Goal: Task Accomplishment & Management: Complete application form

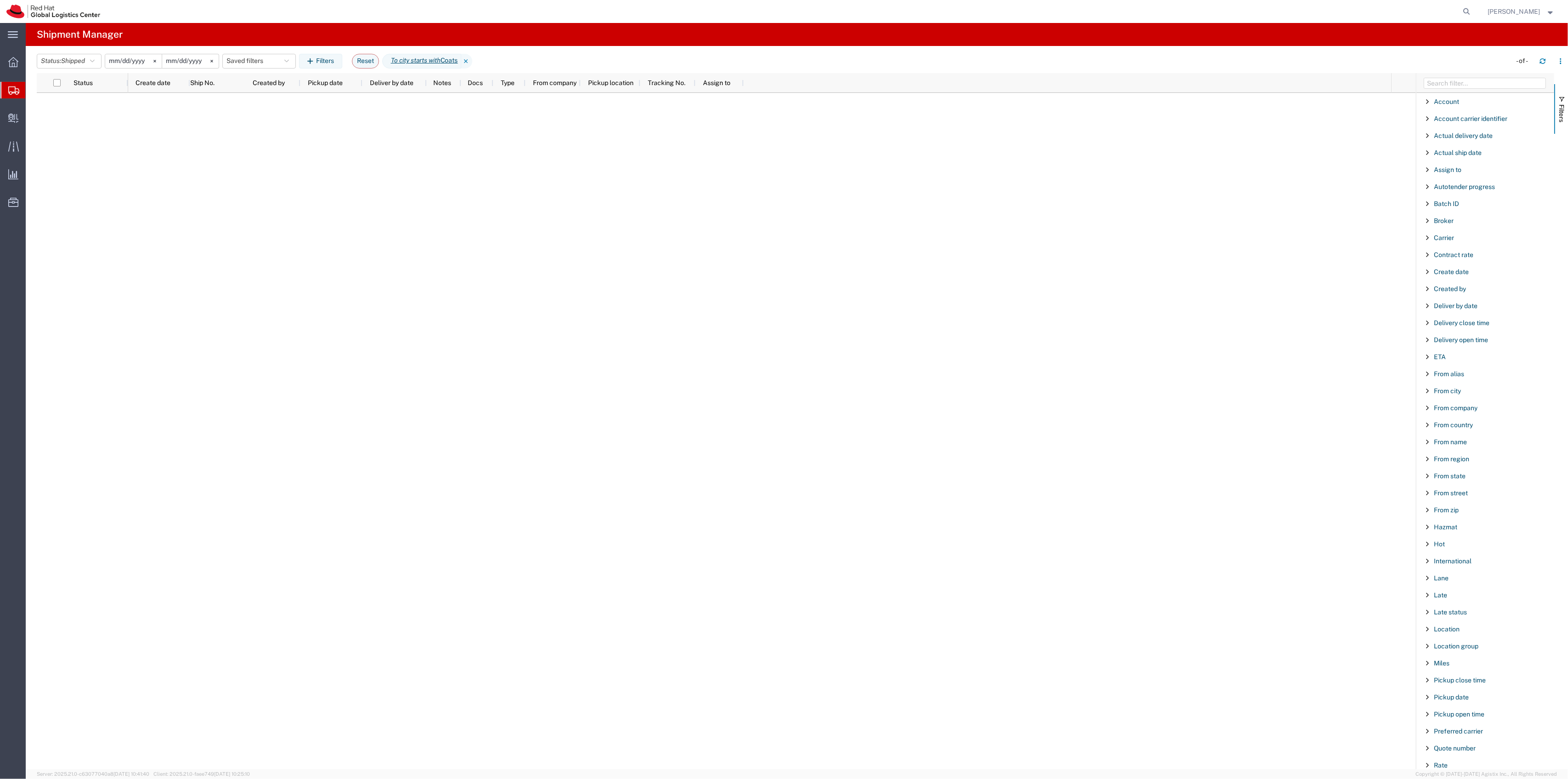
scroll to position [456, 0]
click at [0, 0] on span "Create Delivery" at bounding box center [0, 0] width 0 height 0
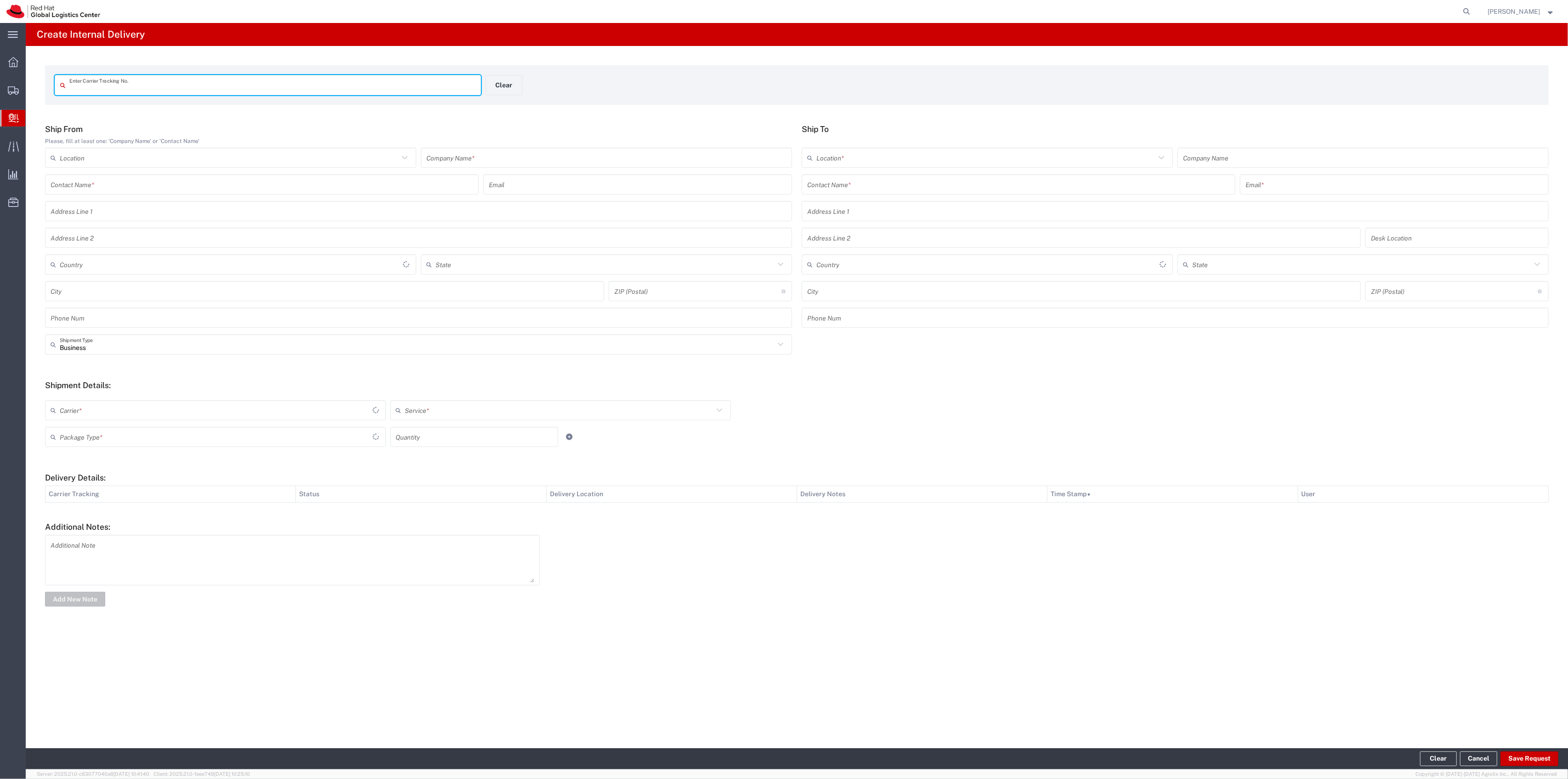
click at [252, 91] on input "text" at bounding box center [272, 85] width 406 height 16
type input "428909244423"
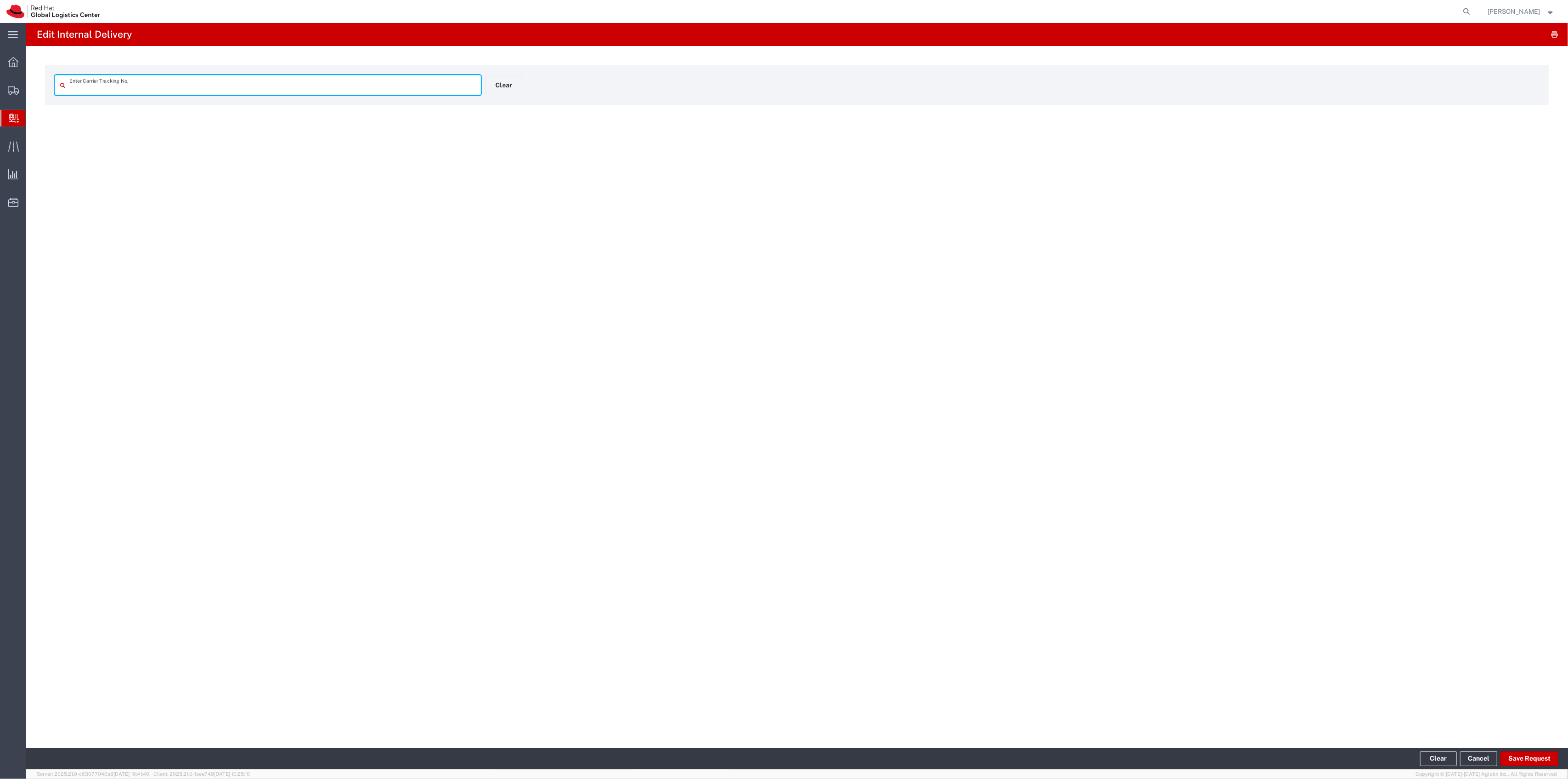
type input "428909244423"
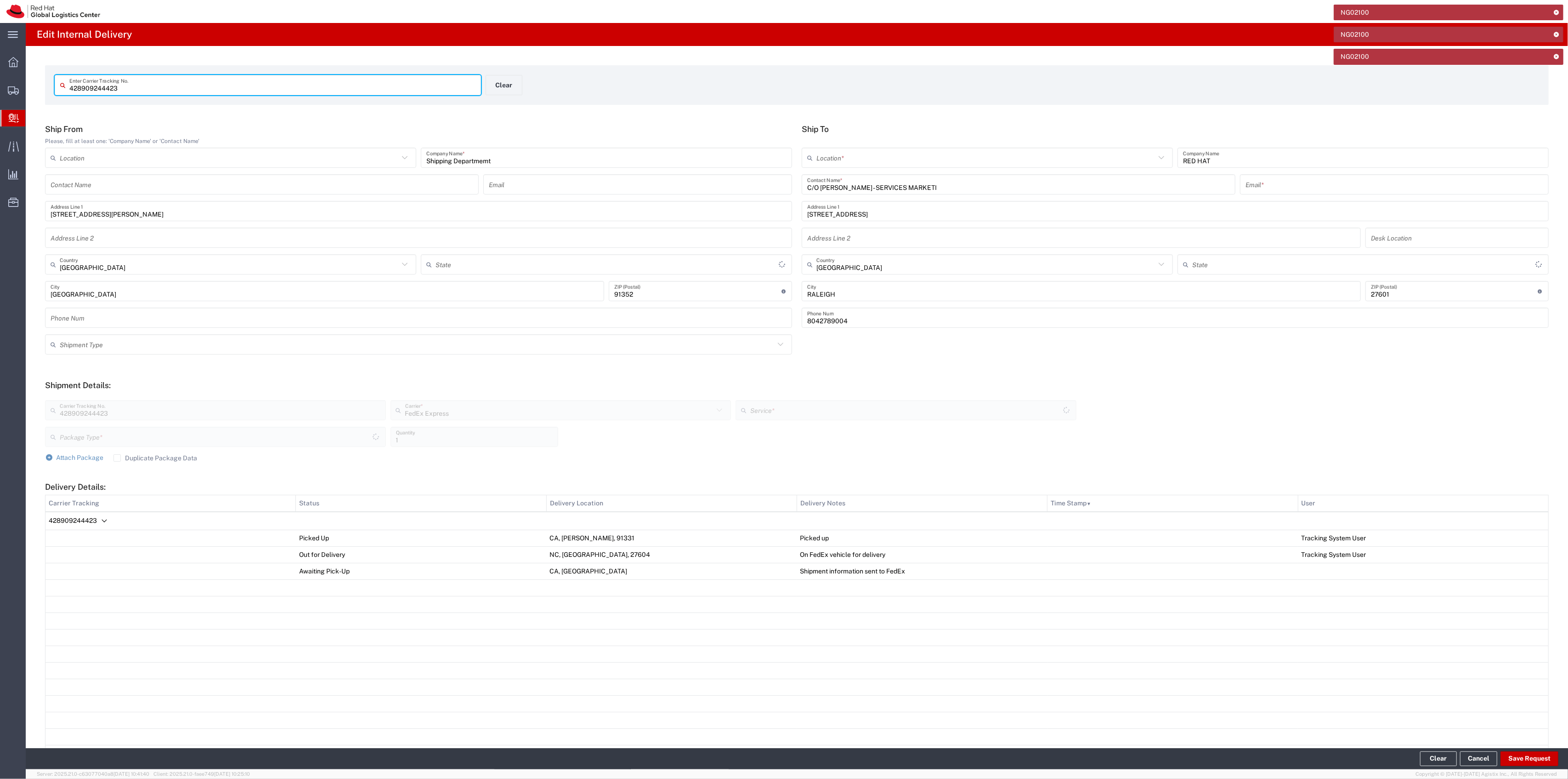
type input "[US_STATE]"
type input "Your Packaging"
type input "Ground"
type input "[US_STATE]"
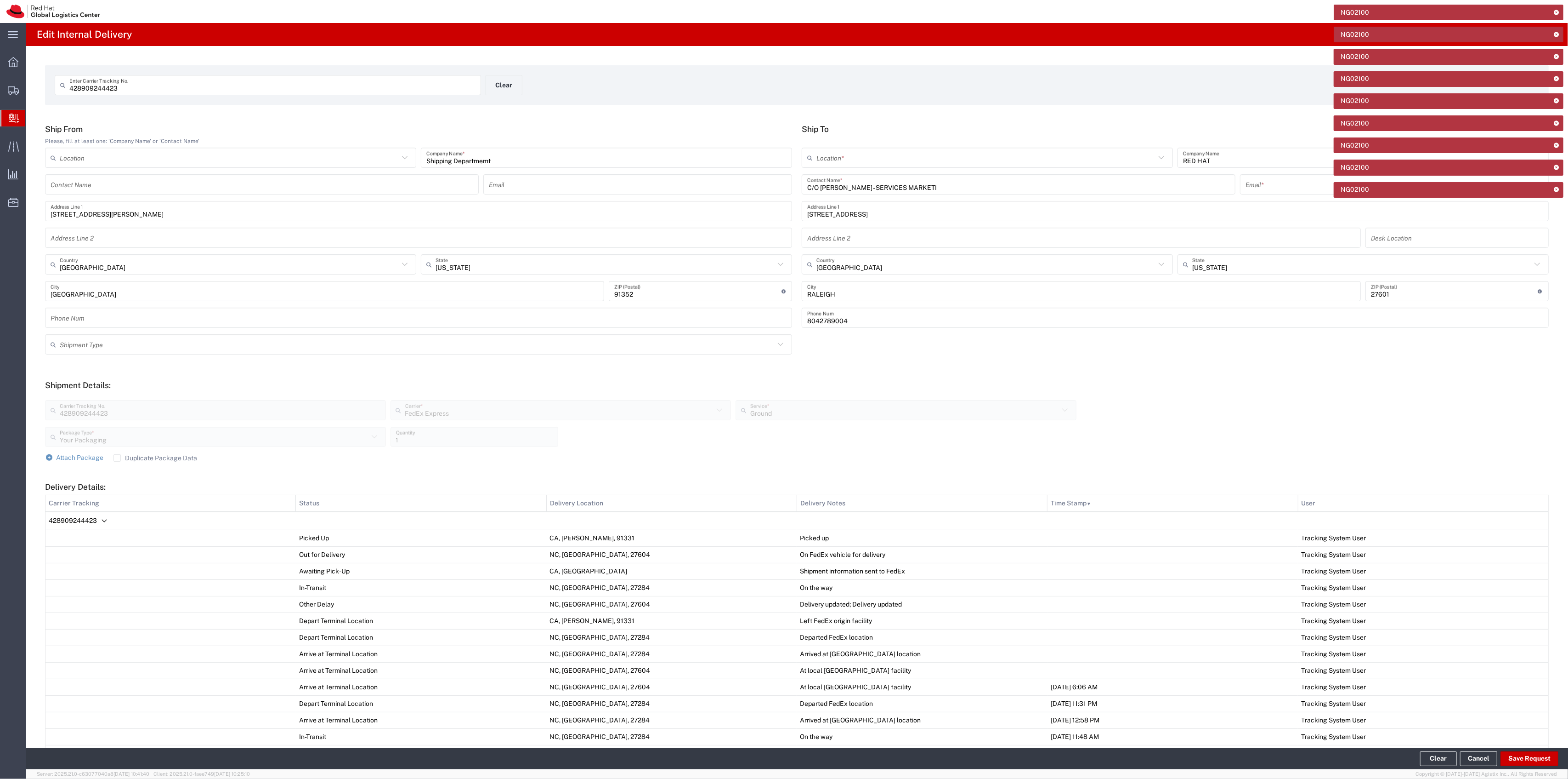
click at [1559, 12] on icon at bounding box center [1556, 12] width 7 height 5
click at [1556, 12] on icon at bounding box center [1556, 12] width 7 height 5
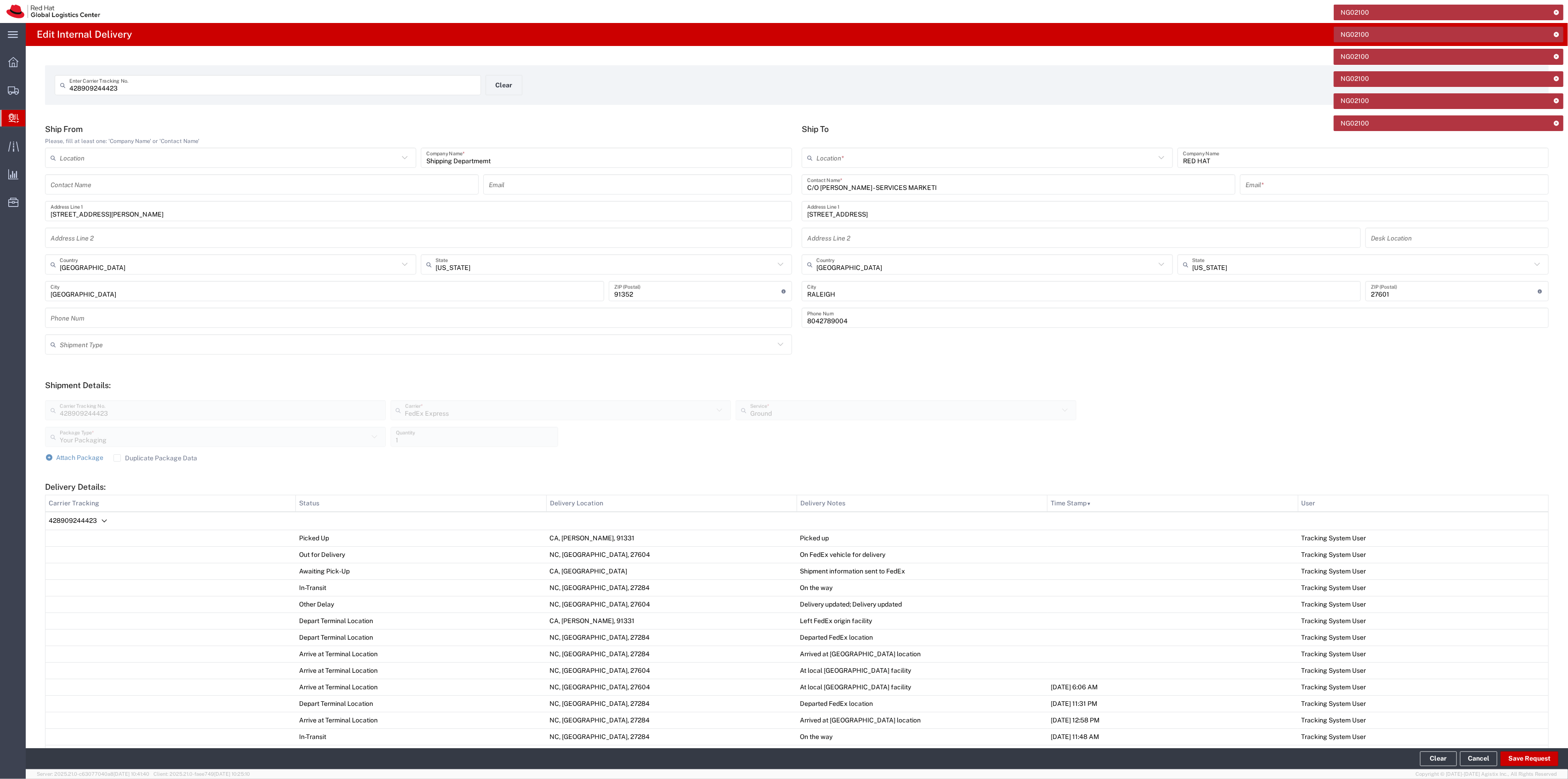
click at [1556, 12] on icon at bounding box center [1556, 12] width 7 height 5
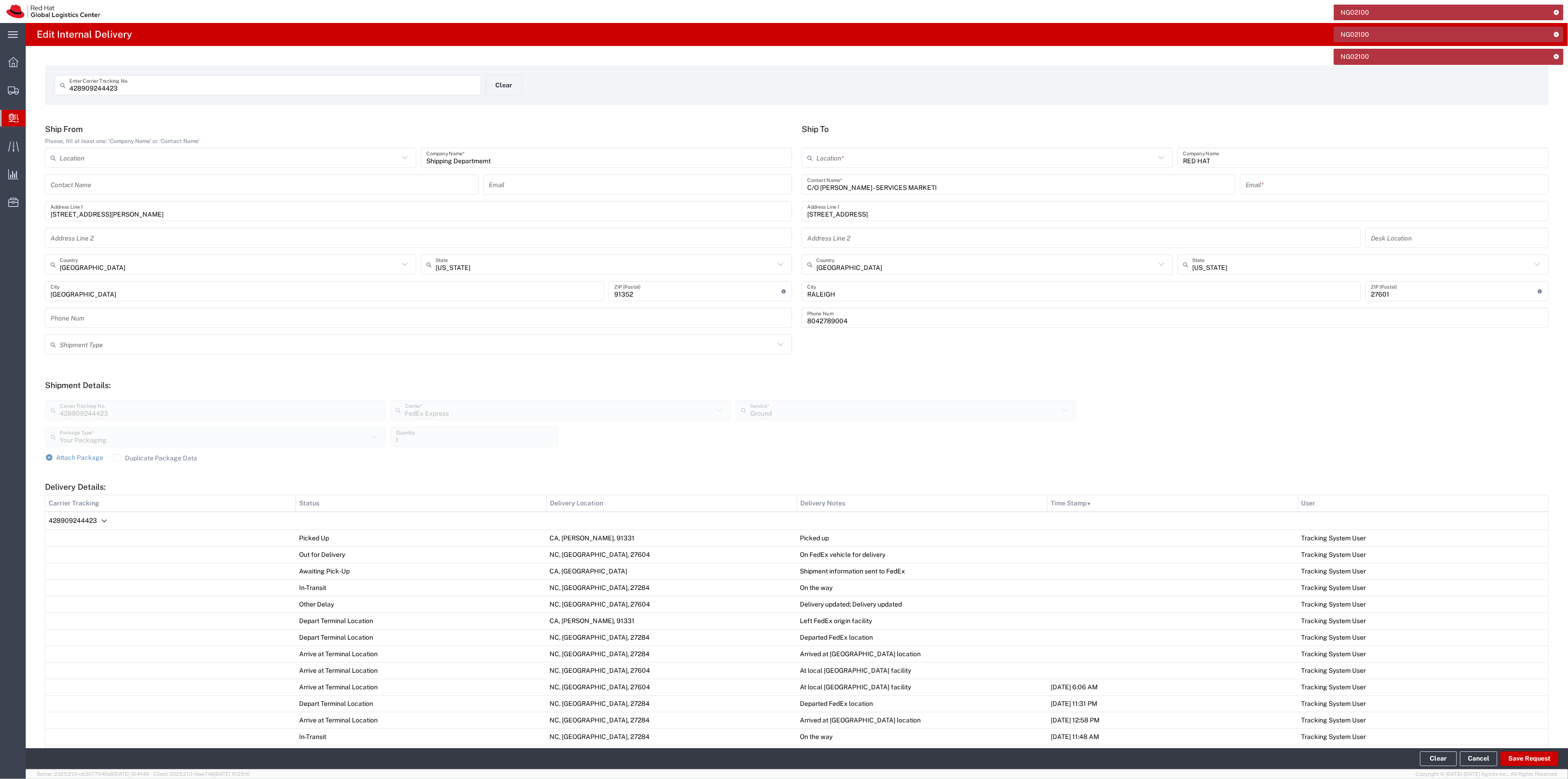
click at [1556, 12] on icon at bounding box center [1556, 12] width 7 height 5
click at [1556, 32] on icon at bounding box center [1556, 34] width 7 height 5
click at [1556, 12] on icon at bounding box center [1556, 12] width 7 height 5
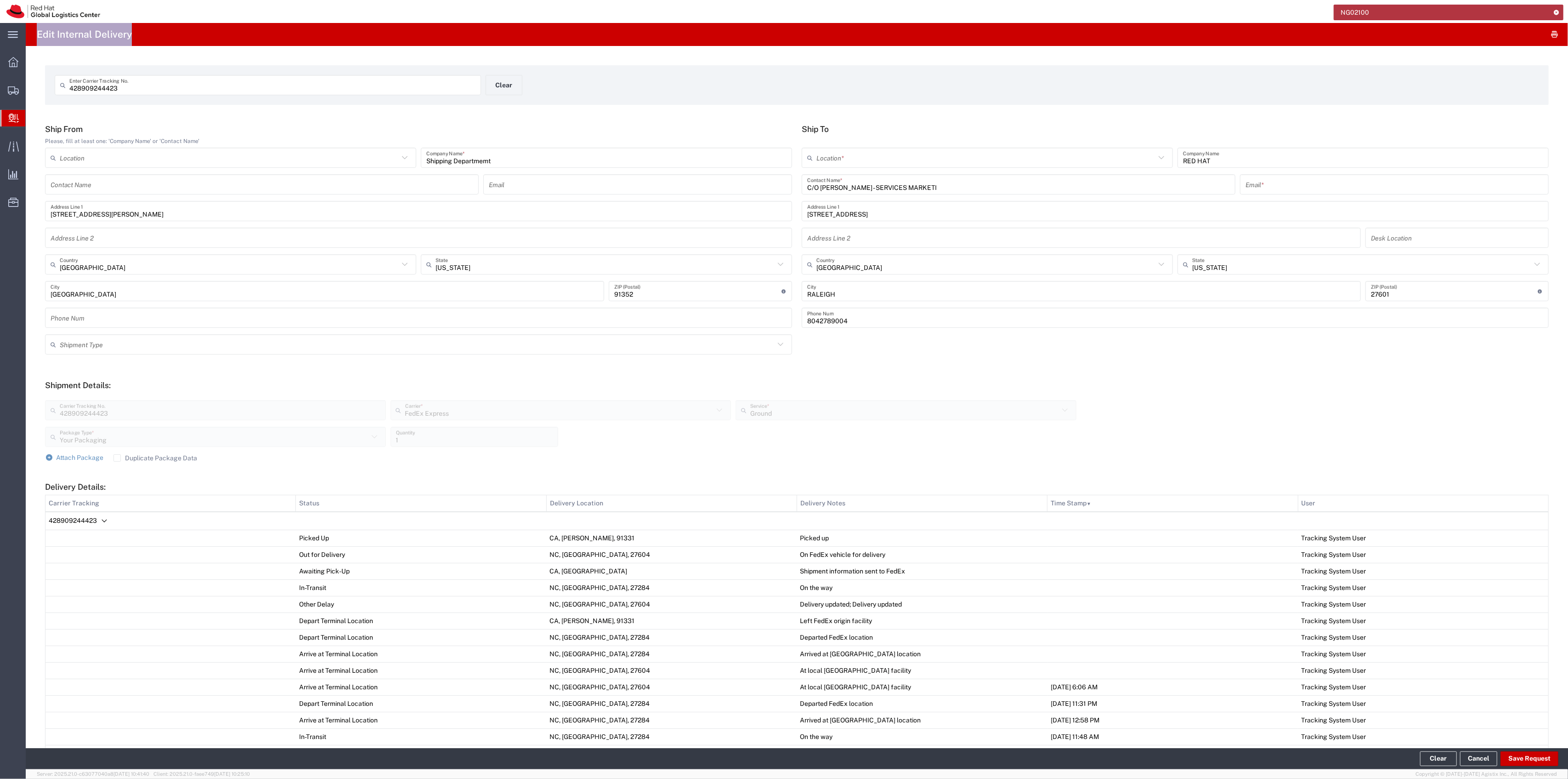
click at [1556, 12] on div "[PERSON_NAME]" at bounding box center [1521, 12] width 81 height 23
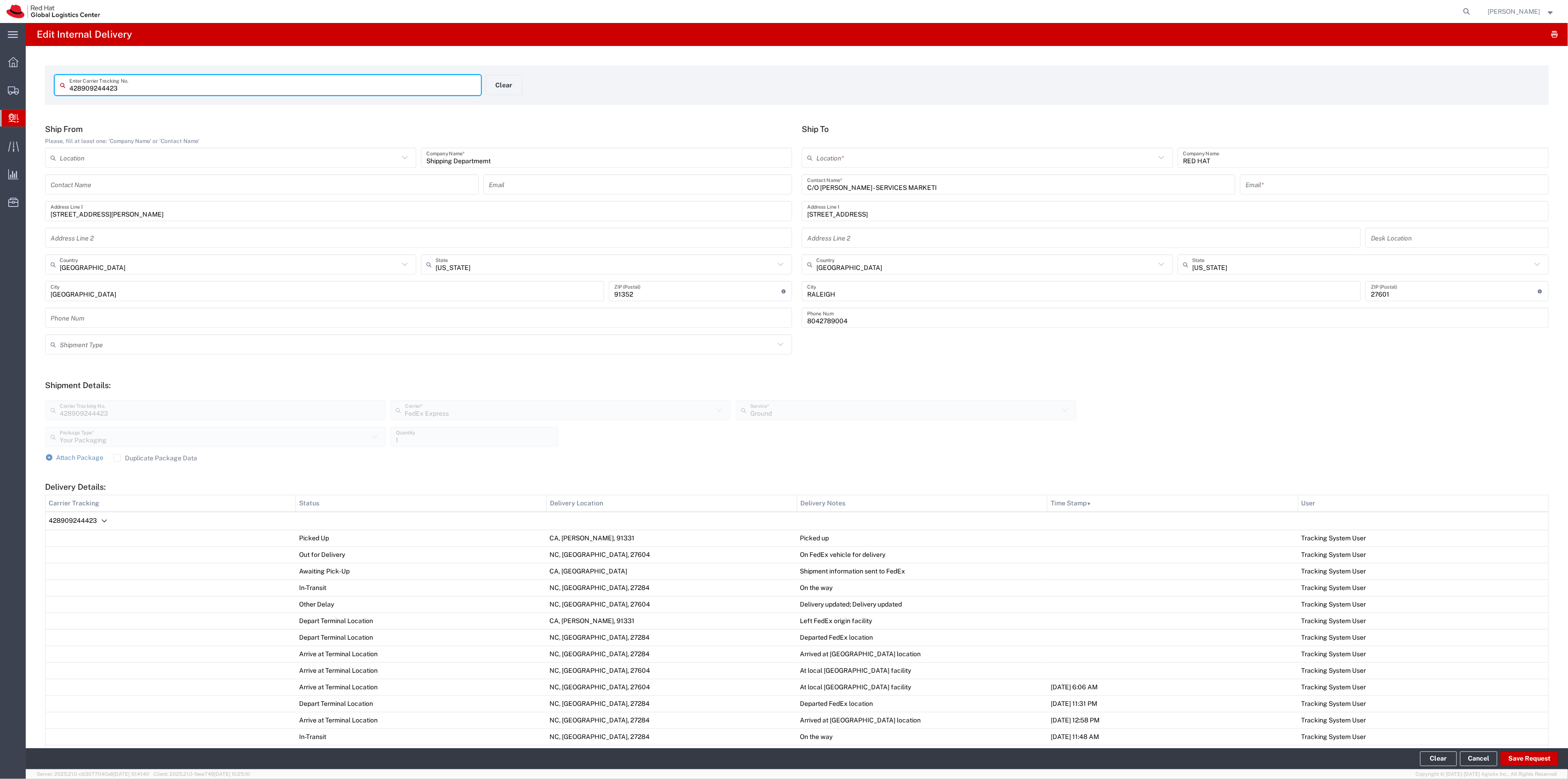
drag, startPoint x: 211, startPoint y: 80, endPoint x: 0, endPoint y: 80, distance: 211.0
click at [0, 80] on div "main_menu Created with Sketch. Collapse Menu Overview Shipments Shipment Manage…" at bounding box center [784, 401] width 1568 height 756
